Goal: Task Accomplishment & Management: Complete application form

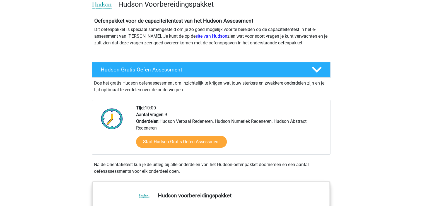
scroll to position [56, 0]
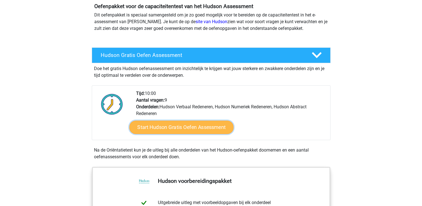
click at [175, 128] on link "Start Hudson Gratis Oefen Assessment" at bounding box center [181, 126] width 104 height 13
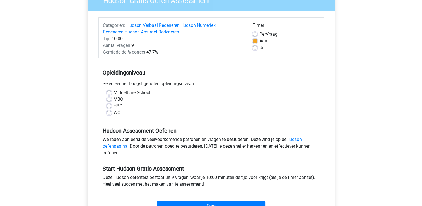
scroll to position [56, 0]
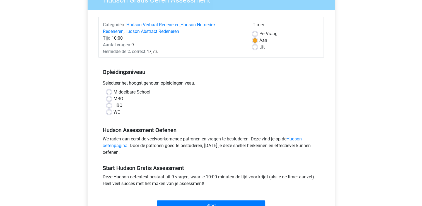
click at [113, 112] on label "WO" at bounding box center [116, 112] width 7 height 7
click at [108, 112] on input "WO" at bounding box center [109, 112] width 4 height 6
radio input "true"
click at [107, 102] on div "HBO" at bounding box center [211, 105] width 208 height 7
click at [113, 104] on label "HBO" at bounding box center [117, 105] width 9 height 7
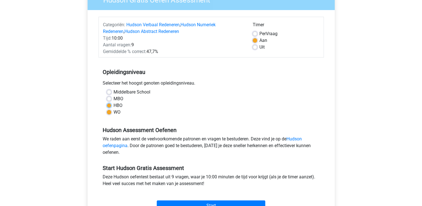
click at [109, 104] on input "HBO" at bounding box center [109, 105] width 4 height 6
radio input "true"
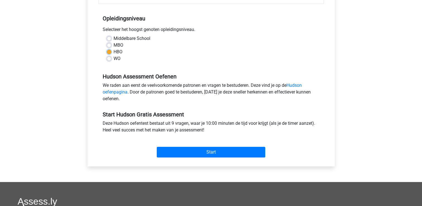
scroll to position [111, 0]
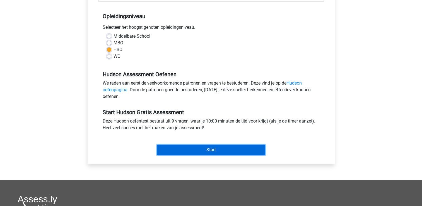
click at [190, 149] on input "Start" at bounding box center [211, 149] width 108 height 11
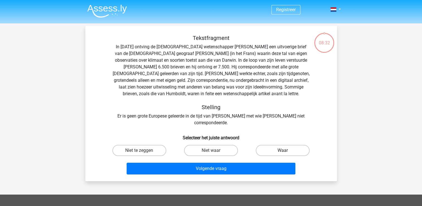
click at [283, 145] on label "Waar" at bounding box center [283, 150] width 54 height 11
click at [283, 150] on input "Waar" at bounding box center [285, 152] width 4 height 4
radio input "true"
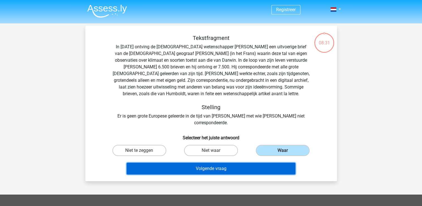
click at [263, 162] on button "Volgende vraag" at bounding box center [211, 168] width 169 height 12
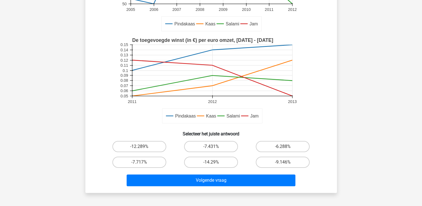
scroll to position [111, 0]
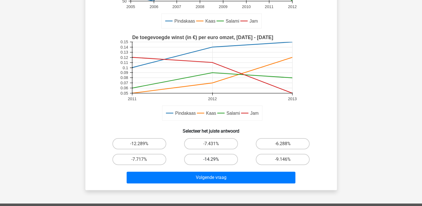
click at [217, 157] on label "-14.29%" at bounding box center [211, 159] width 54 height 11
click at [214, 159] on input "-14.29%" at bounding box center [213, 161] width 4 height 4
radio input "true"
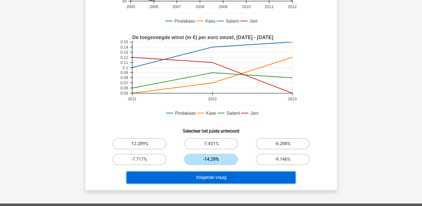
click at [243, 179] on button "Volgende vraag" at bounding box center [211, 177] width 169 height 12
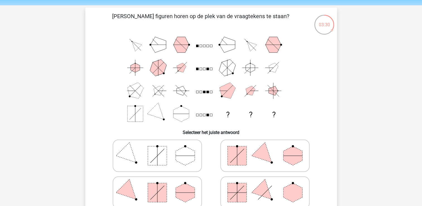
scroll to position [28, 0]
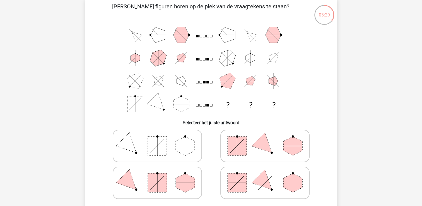
click at [255, 178] on icon at bounding box center [265, 183] width 84 height 28
click at [265, 176] on input "radio" at bounding box center [267, 174] width 4 height 4
radio input "true"
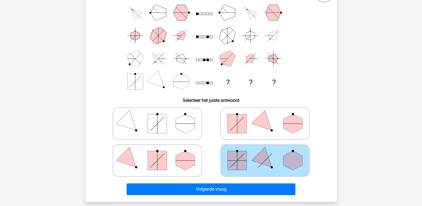
scroll to position [84, 0]
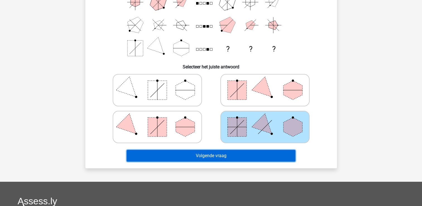
click at [258, 155] on button "Volgende vraag" at bounding box center [211, 156] width 169 height 12
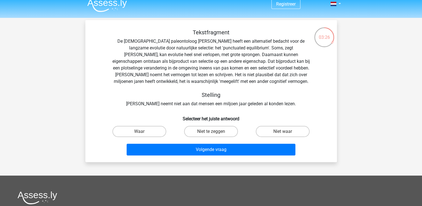
scroll to position [0, 0]
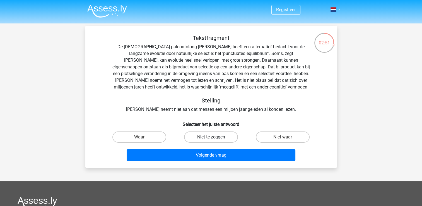
click at [202, 134] on label "Niet te zeggen" at bounding box center [211, 136] width 54 height 11
click at [211, 137] on input "Niet te zeggen" at bounding box center [213, 139] width 4 height 4
radio input "true"
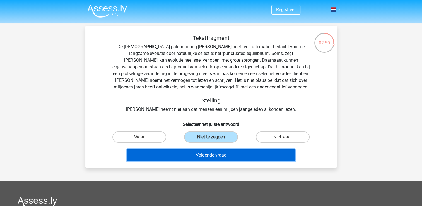
click at [229, 150] on button "Volgende vraag" at bounding box center [211, 155] width 169 height 12
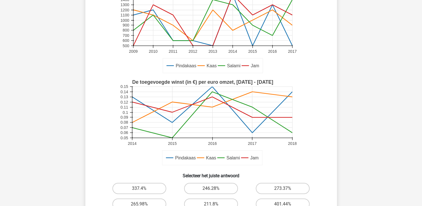
scroll to position [111, 0]
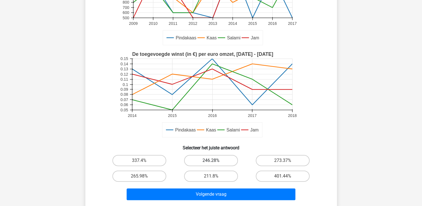
click at [219, 163] on label "246.28%" at bounding box center [211, 160] width 54 height 11
click at [214, 163] on input "246.28%" at bounding box center [213, 162] width 4 height 4
radio input "true"
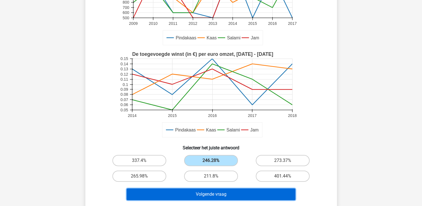
click at [232, 195] on button "Volgende vraag" at bounding box center [211, 194] width 169 height 12
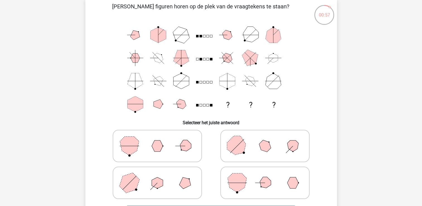
scroll to position [56, 0]
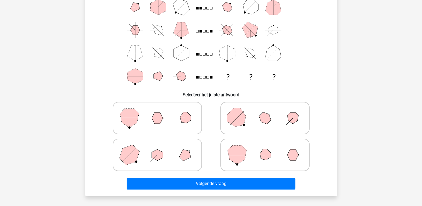
click at [184, 165] on icon at bounding box center [157, 155] width 84 height 28
click at [161, 148] on input "radio" at bounding box center [159, 146] width 4 height 4
radio input "true"
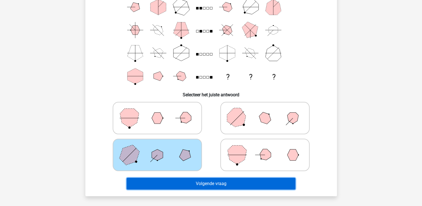
click at [205, 184] on button "Volgende vraag" at bounding box center [211, 184] width 169 height 12
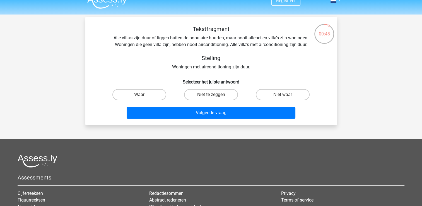
scroll to position [0, 0]
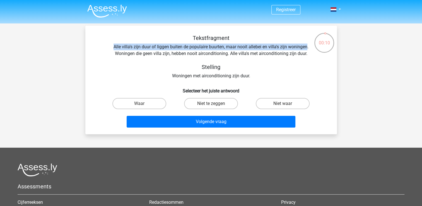
drag, startPoint x: 114, startPoint y: 46, endPoint x: 306, endPoint y: 48, distance: 192.3
click at [306, 48] on div "Tekstfragment Alle villa's zijn duur of liggen buiten de populaire buurten, maa…" at bounding box center [211, 57] width 234 height 45
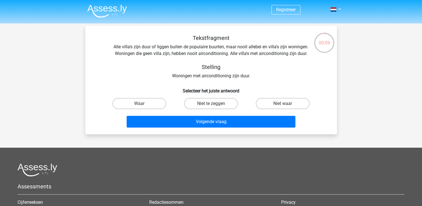
drag, startPoint x: 306, startPoint y: 48, endPoint x: 278, endPoint y: 65, distance: 32.3
click at [278, 65] on h5 "Stelling" at bounding box center [211, 67] width 198 height 7
click at [270, 100] on label "Niet waar" at bounding box center [283, 103] width 54 height 11
click at [283, 103] on input "Niet waar" at bounding box center [285, 105] width 4 height 4
radio input "true"
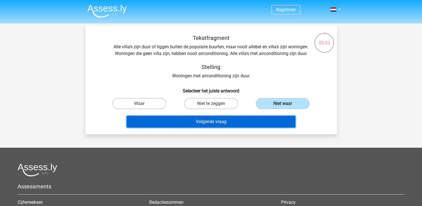
click at [250, 124] on button "Volgende vraag" at bounding box center [211, 122] width 169 height 12
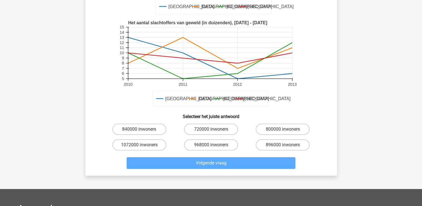
scroll to position [165, 0]
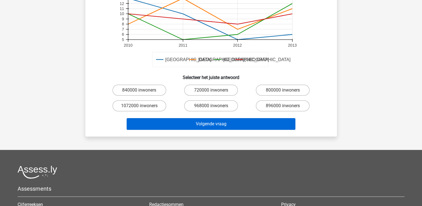
scroll to position [26, 0]
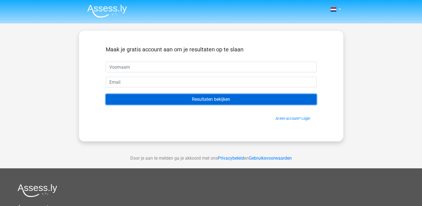
click at [207, 98] on input "Resultaten bekijken" at bounding box center [211, 99] width 211 height 11
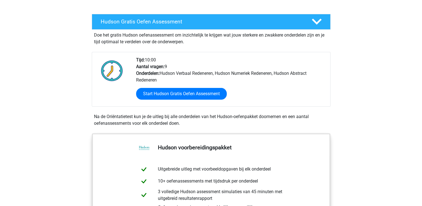
scroll to position [84, 0]
